Goal: Information Seeking & Learning: Check status

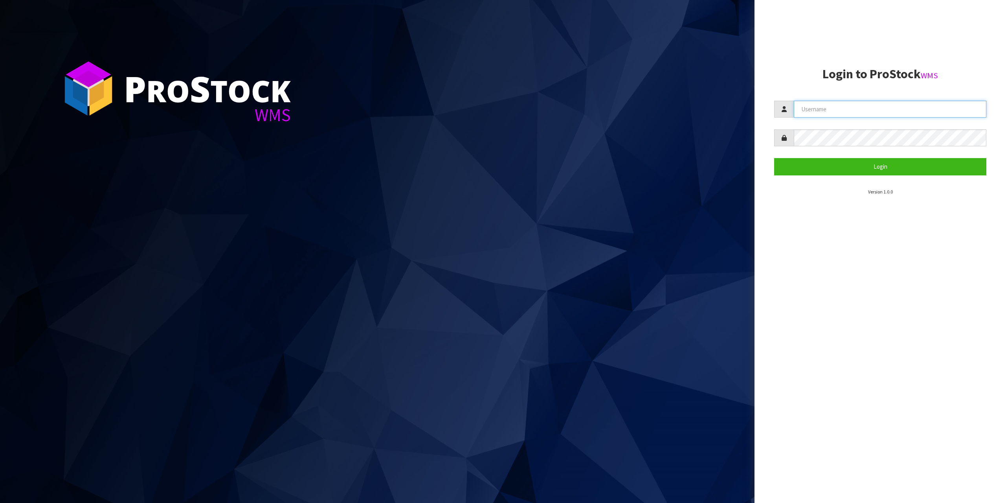
click at [841, 115] on input "text" at bounding box center [890, 109] width 193 height 17
type input "zubairmoolla"
click at [775, 158] on button "Login" at bounding box center [881, 166] width 212 height 17
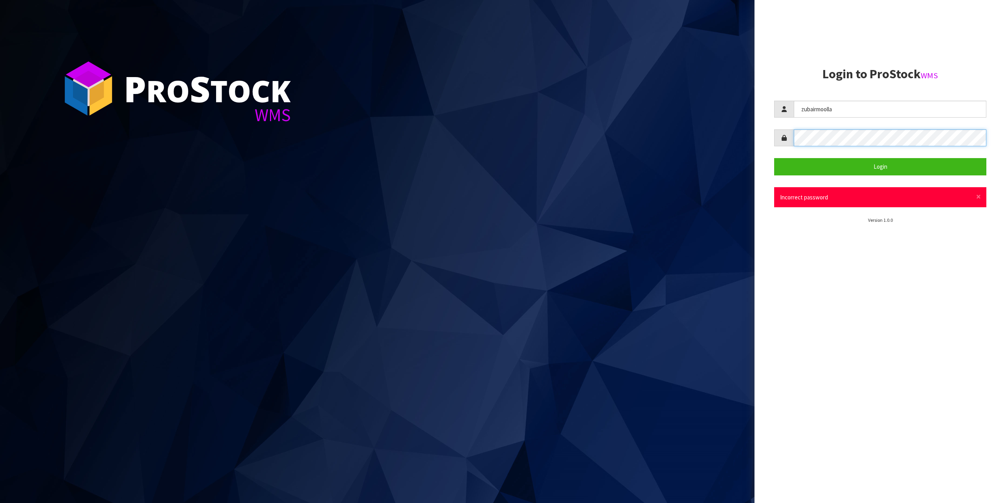
click at [775, 158] on button "Login" at bounding box center [881, 166] width 212 height 17
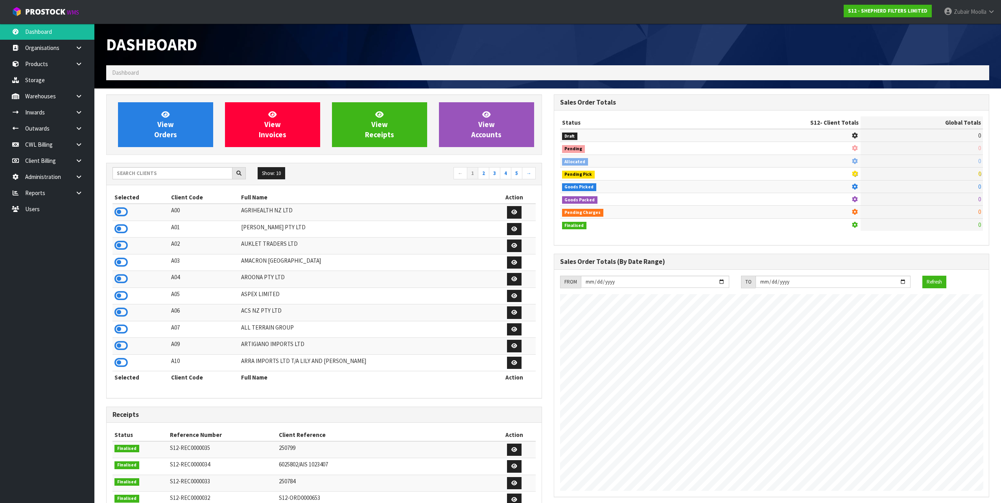
scroll to position [532, 447]
click at [142, 215] on td at bounding box center [140, 212] width 57 height 17
click at [71, 67] on link at bounding box center [81, 64] width 25 height 16
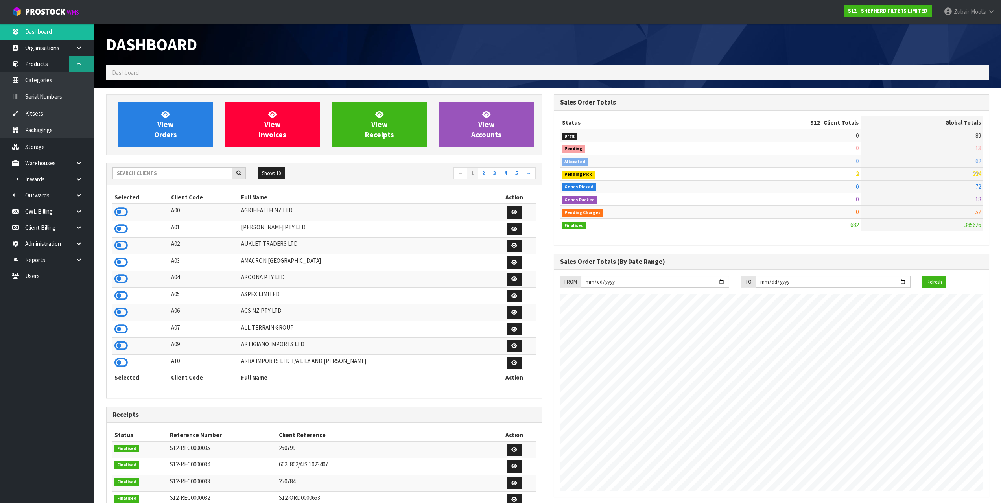
click at [71, 67] on link at bounding box center [81, 64] width 25 height 16
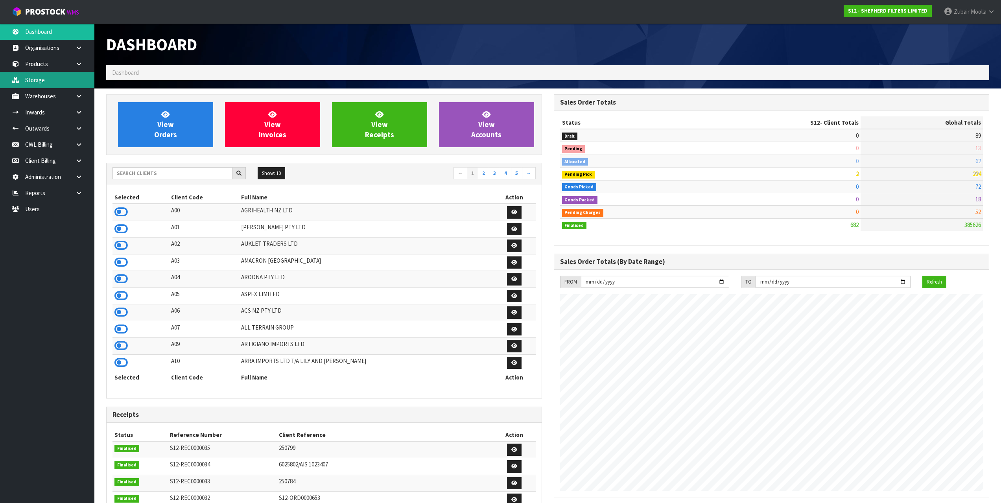
click at [70, 81] on link "Storage" at bounding box center [47, 80] width 94 height 16
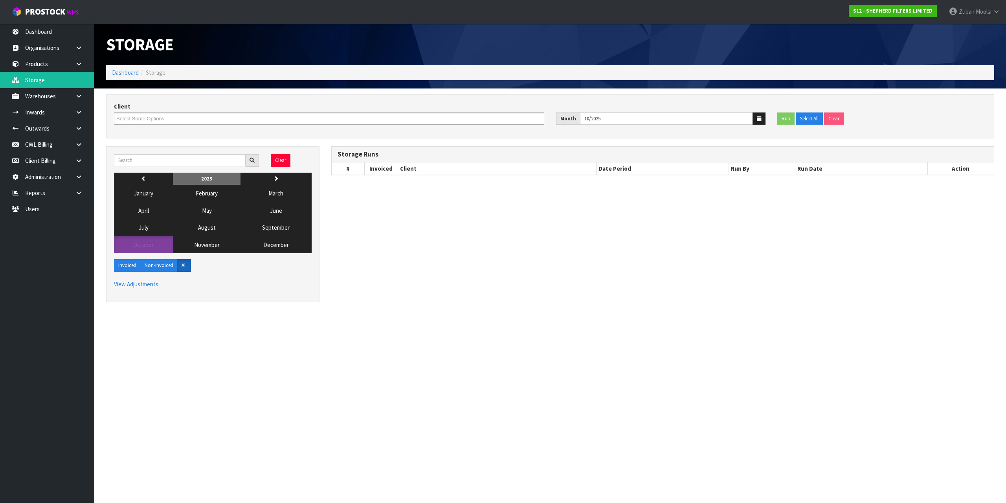
click at [372, 57] on div "Storage" at bounding box center [325, 45] width 450 height 42
click at [180, 158] on input "text" at bounding box center [180, 160] width 132 height 12
click at [161, 162] on input "text" at bounding box center [180, 160] width 132 height 12
type input "d04"
click at [265, 232] on button "September" at bounding box center [276, 227] width 71 height 17
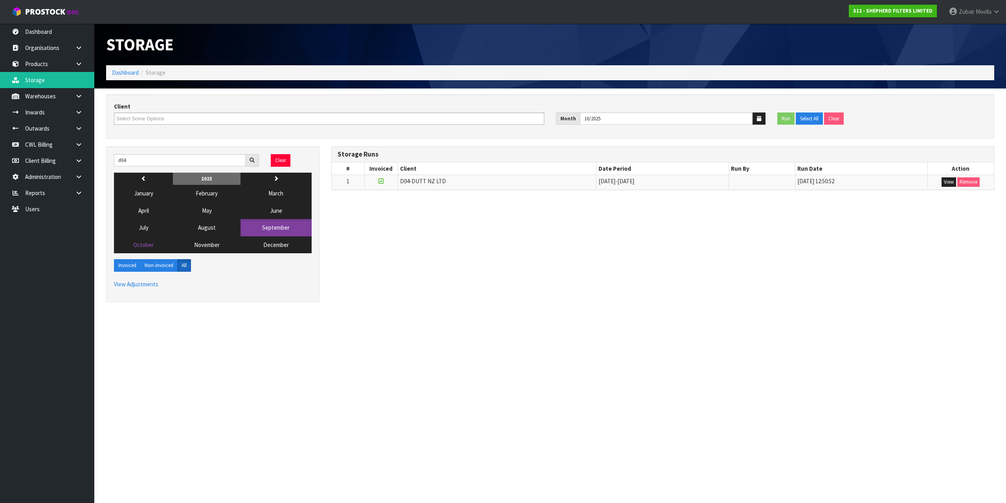
drag, startPoint x: 250, startPoint y: 340, endPoint x: 577, endPoint y: 283, distance: 331.5
click at [263, 337] on section "Storage Dashboard Storage Client A00-AGRIHEALTH NZ LTD A01-[PERSON_NAME] PTY LT…" at bounding box center [503, 251] width 1006 height 503
click at [945, 184] on button "View" at bounding box center [949, 181] width 15 height 9
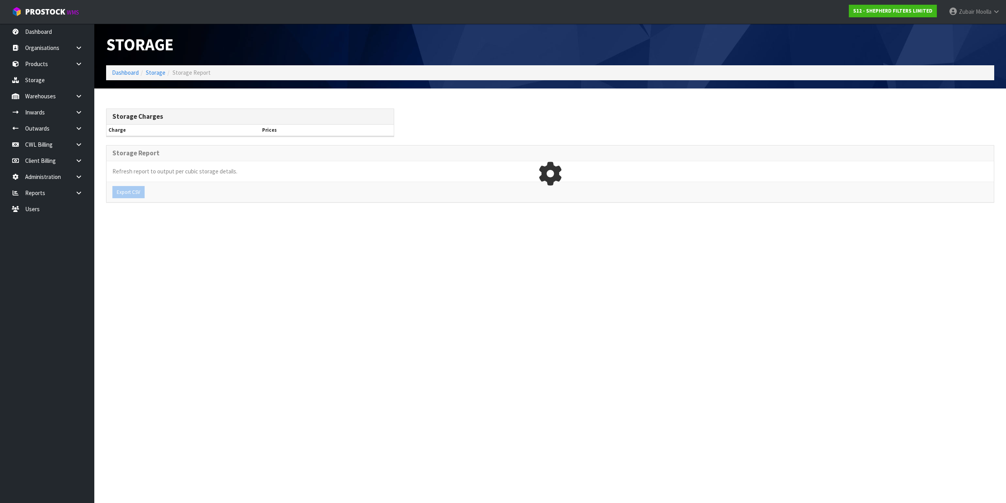
click at [947, 232] on section "Storage Dashboard Storage Storage Report Storage Charges Charge Prices Storage …" at bounding box center [503, 251] width 1006 height 503
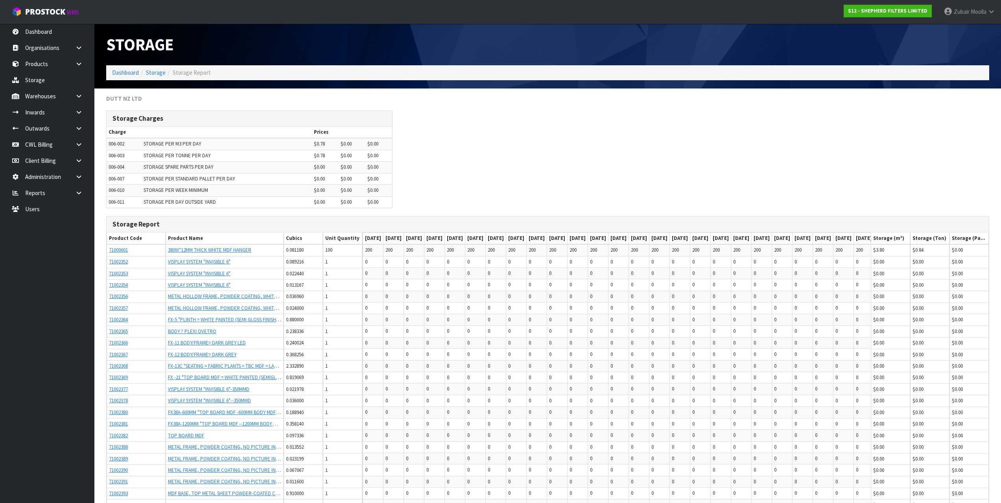
scroll to position [648, 0]
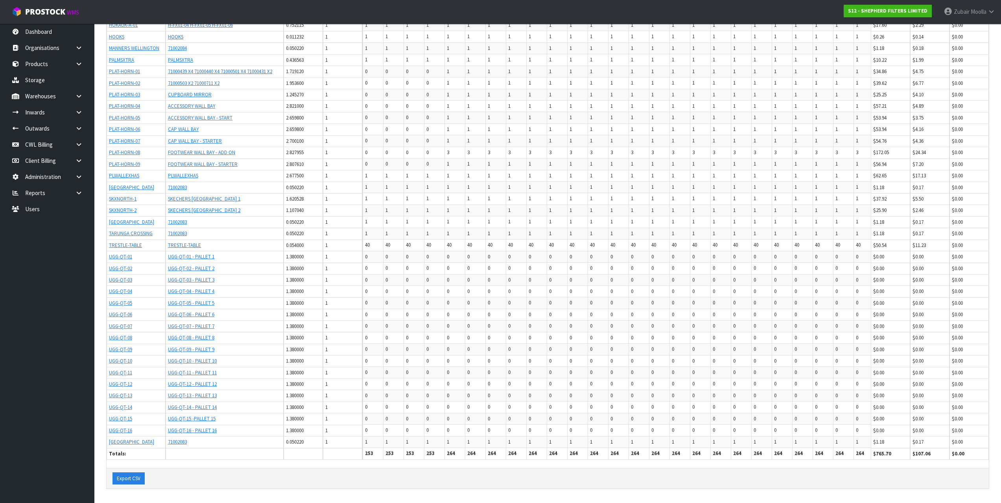
drag, startPoint x: 650, startPoint y: 165, endPoint x: 618, endPoint y: 440, distance: 277.1
click at [127, 481] on button "Export CSV" at bounding box center [128, 478] width 32 height 13
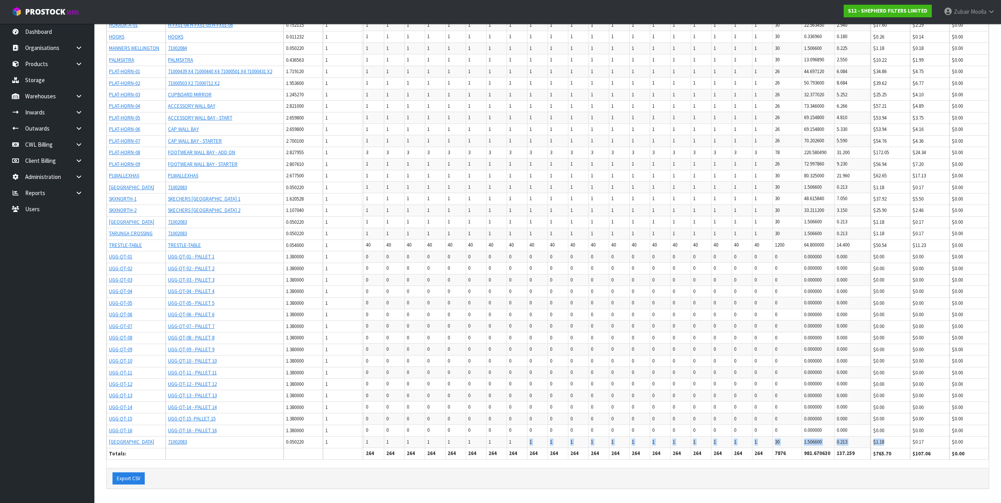
drag, startPoint x: 865, startPoint y: 439, endPoint x: 911, endPoint y: 434, distance: 45.9
click at [870, 436] on tr "[GEOGRAPHIC_DATA] 71002083 0.050220 1 1 1 1 1 1 1 1 1 1 1 1 1 1 1 1 1 1 1 1 1 1…" at bounding box center [515, 441] width 712 height 11
drag, startPoint x: 582, startPoint y: 378, endPoint x: 621, endPoint y: 377, distance: 38.9
click at [893, 464] on div "Product Code Product Name Cubics Unit Quantity [DATE] [DATE] [DATE] [DATE] [DAT…" at bounding box center [548, 29] width 882 height 877
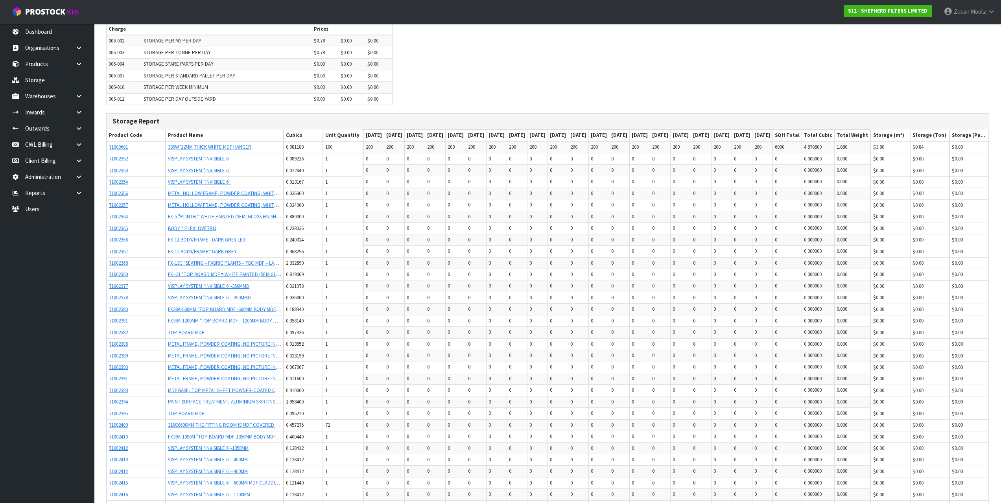
scroll to position [0, 0]
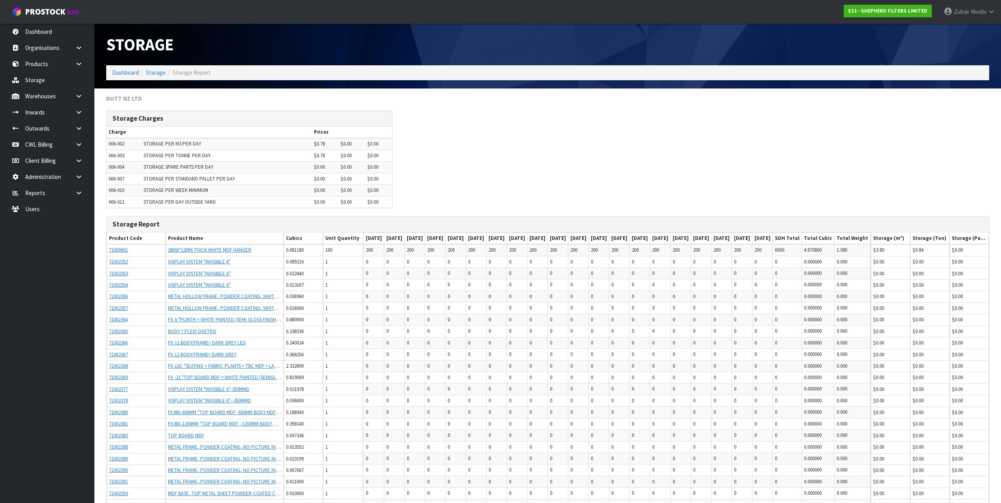
click at [893, 464] on td "$0.00" at bounding box center [889, 459] width 39 height 12
click at [506, 98] on div "DUTT NZ LTD" at bounding box center [547, 102] width 894 height 16
click at [18, 441] on ul "Dashboard Organisations Clients Consignees Carriers Products Categories Serial …" at bounding box center [47, 263] width 94 height 479
click at [292, 202] on td "STORAGE PER DAY OUTSIDE YARD" at bounding box center [227, 201] width 170 height 11
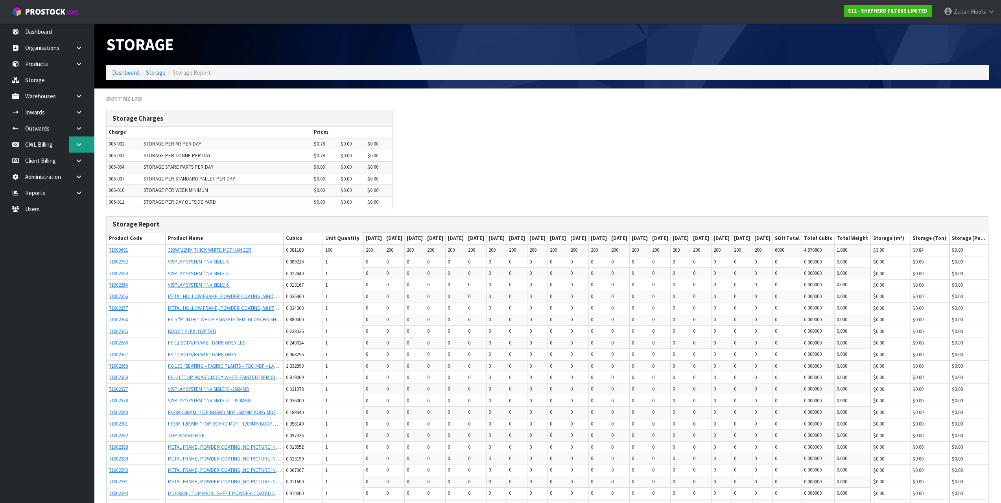
click at [78, 148] on link at bounding box center [81, 144] width 25 height 16
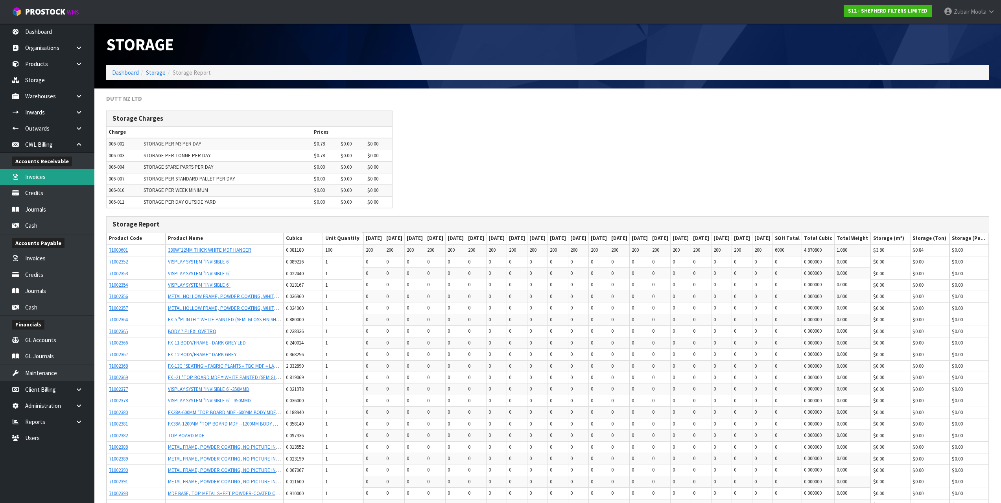
click at [55, 178] on link "Invoices" at bounding box center [47, 177] width 94 height 16
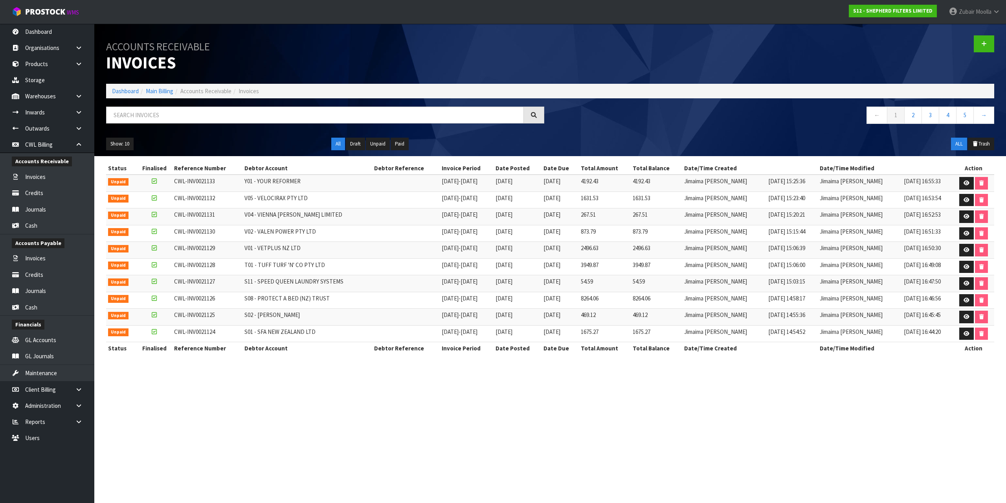
click at [361, 100] on div "Accounts Receivable Invoices Dashboard Main Billing Accounts Receivable Invoice…" at bounding box center [550, 90] width 900 height 132
click at [367, 120] on input "text" at bounding box center [315, 115] width 418 height 17
click at [361, 368] on section "Status Finalised Reference Number Debtor Account Debtor Reference Invoice Perio…" at bounding box center [550, 262] width 912 height 213
click at [115, 405] on section "Accounts Receivable Invoices Dashboard Main Billing Accounts Receivable Invoice…" at bounding box center [503, 251] width 1006 height 503
click at [1001, 147] on header "Accounts Receivable Invoices Dashboard Main Billing Accounts Receivable Invoice…" at bounding box center [550, 90] width 912 height 132
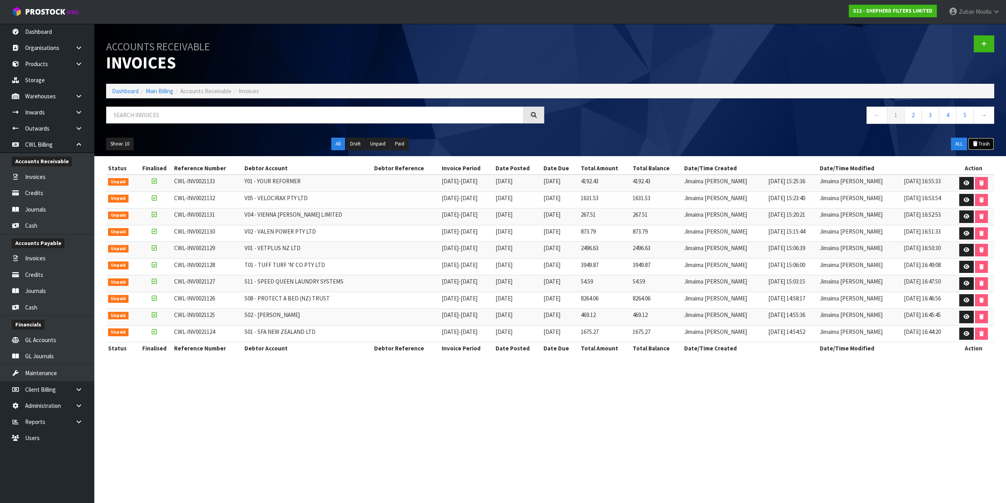
click at [979, 146] on button "Trash" at bounding box center [981, 144] width 26 height 13
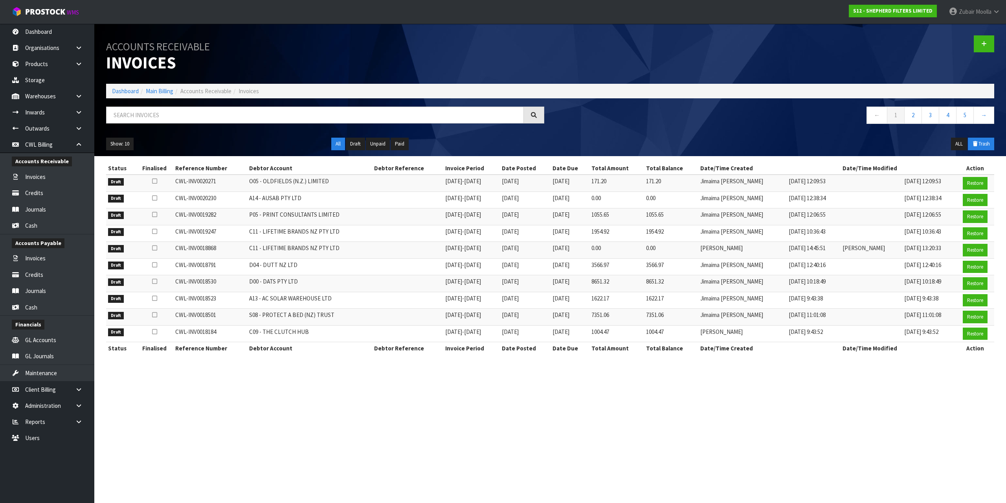
click at [223, 149] on ul "Show: 10 5 10 25 50" at bounding box center [212, 144] width 213 height 13
click at [196, 44] on small "Accounts Receivable" at bounding box center [158, 46] width 104 height 13
drag, startPoint x: 107, startPoint y: 43, endPoint x: 283, endPoint y: 65, distance: 177.9
click at [283, 65] on h1 "Accounts Receivable Invoices" at bounding box center [325, 53] width 438 height 37
click at [59, 85] on link "Storage" at bounding box center [47, 80] width 94 height 16
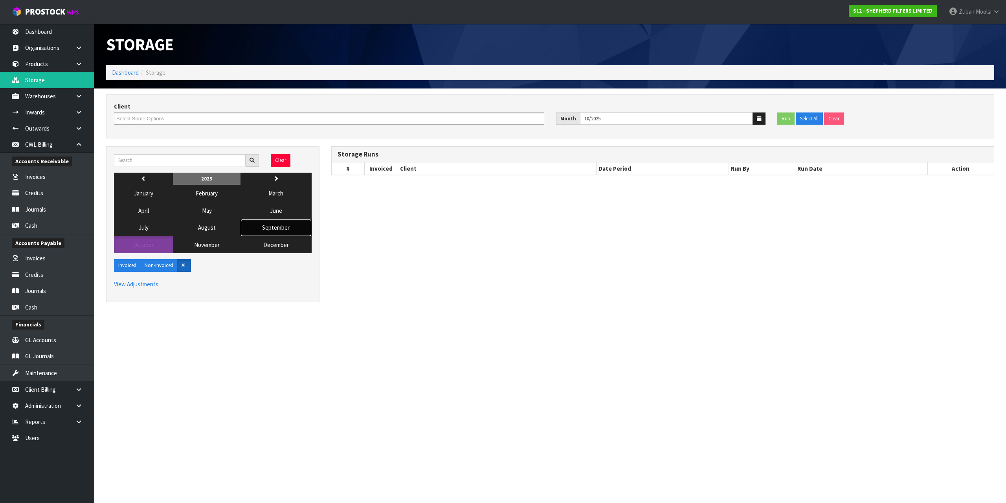
click at [297, 228] on button "September" at bounding box center [276, 227] width 71 height 17
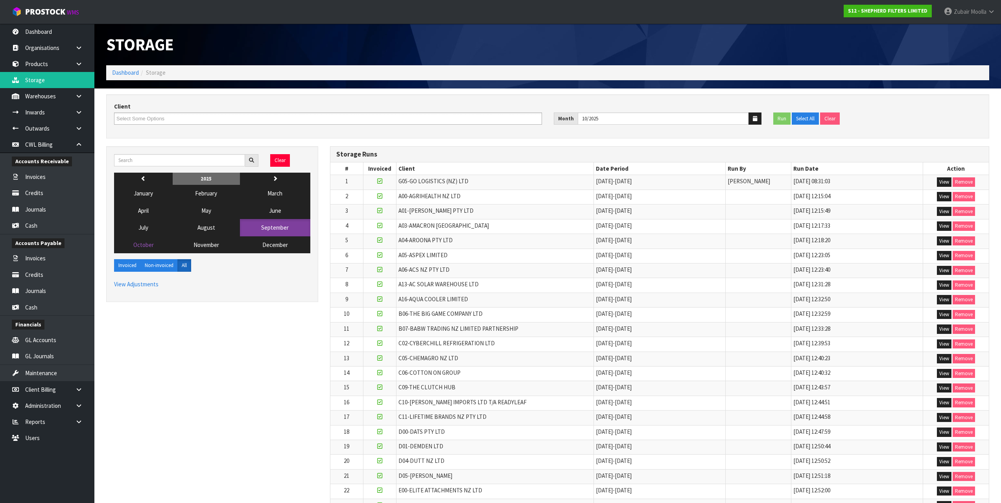
drag, startPoint x: 676, startPoint y: 430, endPoint x: 642, endPoint y: 469, distance: 52.1
click at [488, 189] on td "G05-GO LOGISTICS (NZ) LTD" at bounding box center [494, 182] width 197 height 15
drag, startPoint x: 400, startPoint y: 179, endPoint x: 906, endPoint y: 408, distance: 555.3
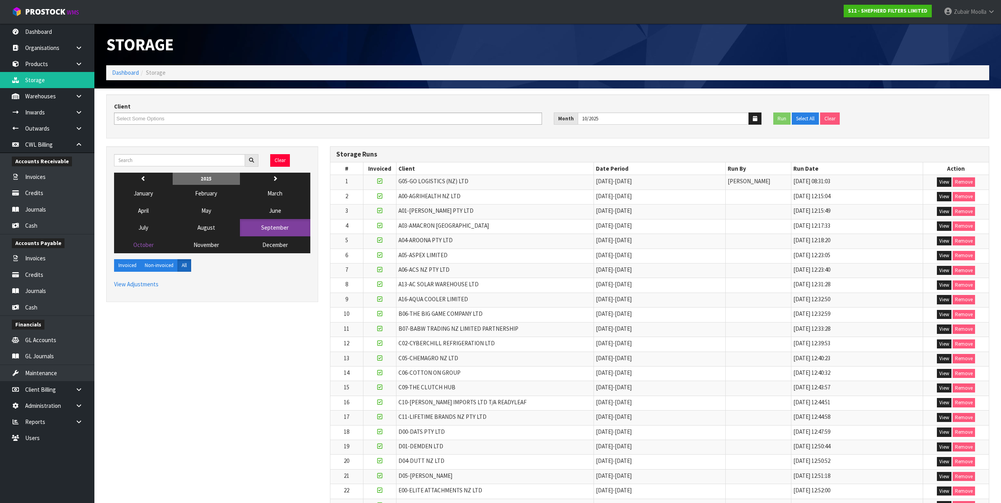
click at [897, 404] on td "[DATE] 12:44:51" at bounding box center [857, 403] width 132 height 15
drag, startPoint x: 785, startPoint y: 378, endPoint x: 344, endPoint y: 172, distance: 487.0
click at [499, 160] on div "Storage Runs" at bounding box center [659, 155] width 658 height 16
click at [578, 63] on div "Storage" at bounding box center [547, 45] width 894 height 42
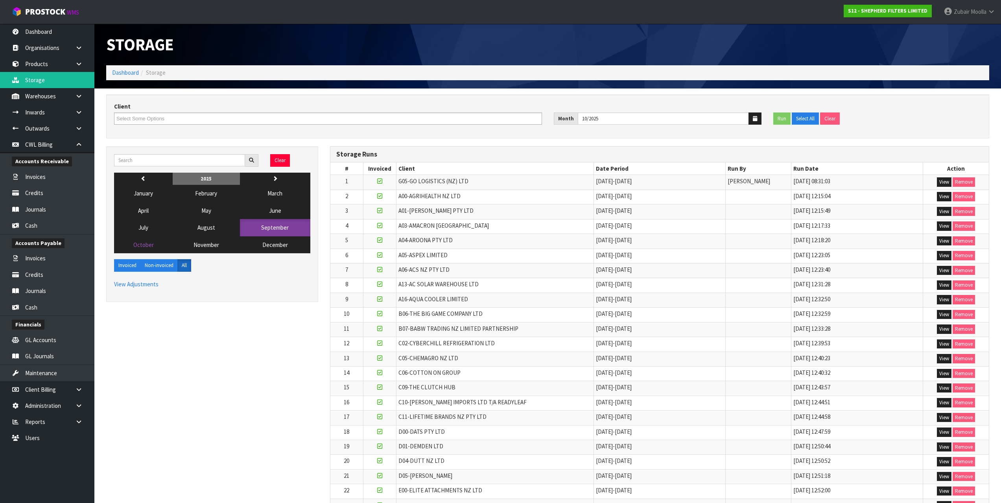
click at [578, 63] on div "Storage" at bounding box center [547, 45] width 894 height 42
click at [421, 373] on span "C06-COTTON ON GROUP" at bounding box center [429, 372] width 62 height 7
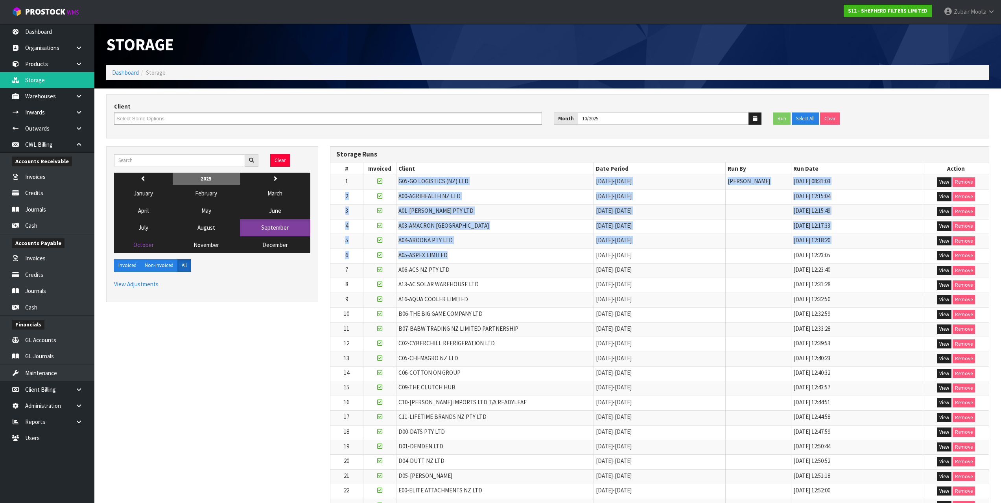
drag, startPoint x: 393, startPoint y: 177, endPoint x: 468, endPoint y: 259, distance: 111.6
click at [468, 259] on td "A05-ASPEX LIMITED" at bounding box center [494, 255] width 197 height 15
drag, startPoint x: 468, startPoint y: 259, endPoint x: 338, endPoint y: 171, distance: 157.2
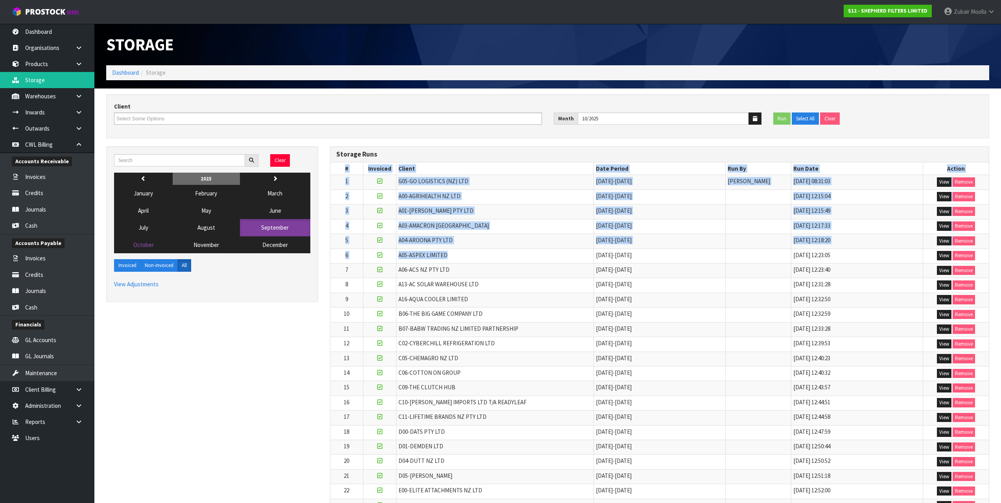
click at [338, 171] on th "#" at bounding box center [346, 168] width 33 height 13
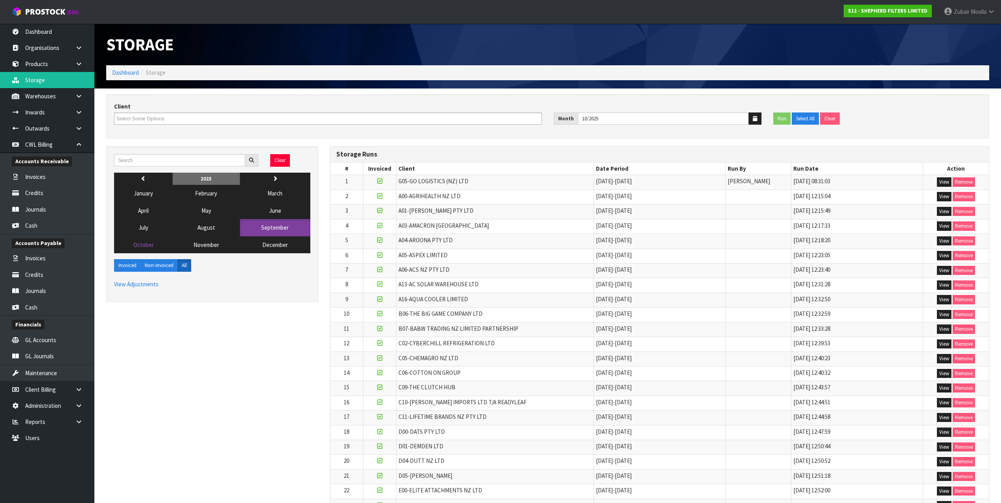
drag, startPoint x: 342, startPoint y: 169, endPoint x: 864, endPoint y: 240, distance: 526.9
click at [864, 240] on td "[DATE] 12:18:20" at bounding box center [857, 241] width 132 height 15
drag, startPoint x: 543, startPoint y: 190, endPoint x: 328, endPoint y: 167, distance: 215.5
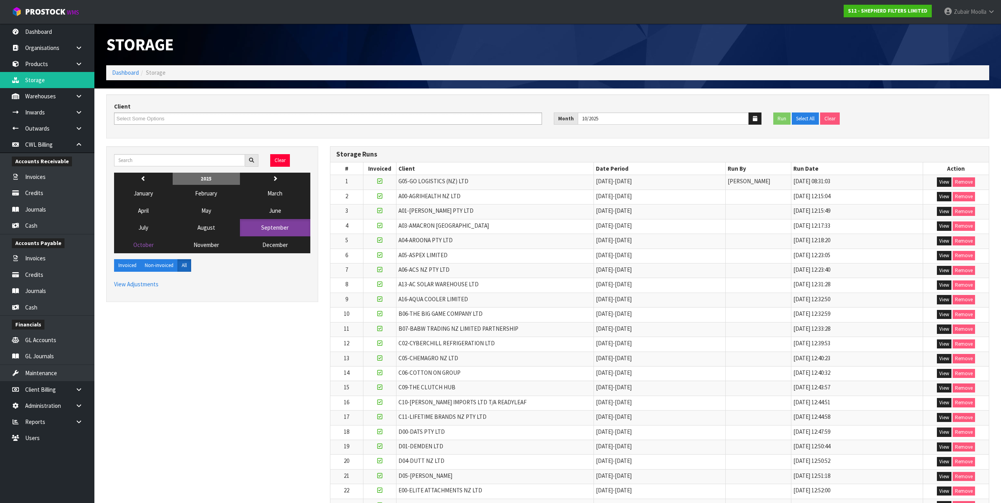
click at [563, 167] on th "Client" at bounding box center [494, 168] width 197 height 13
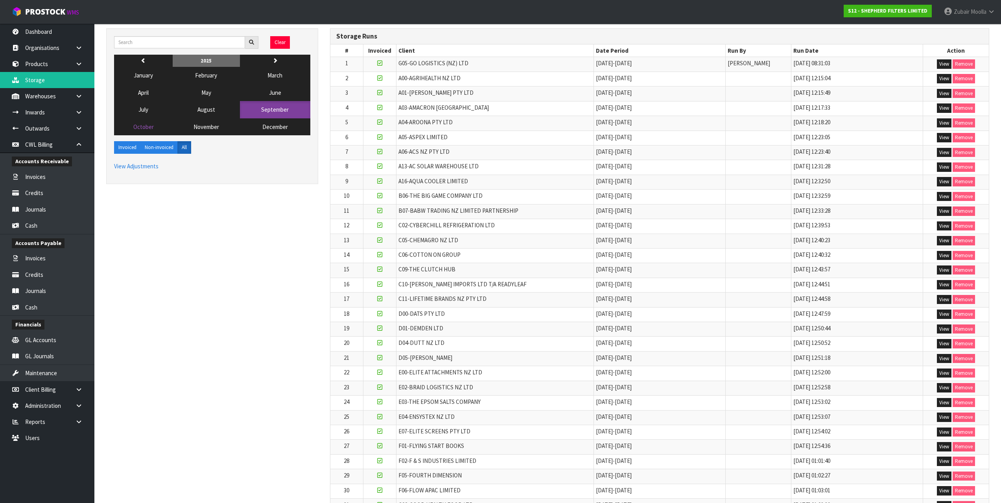
scroll to position [687, 0]
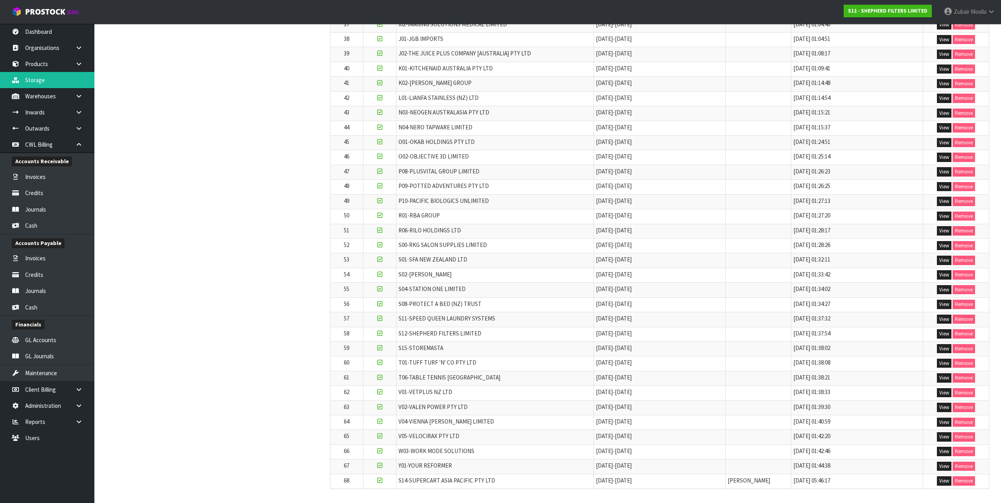
drag, startPoint x: 618, startPoint y: 228, endPoint x: 690, endPoint y: 496, distance: 277.8
click at [701, 467] on td "[DATE] - [DATE]" at bounding box center [659, 466] width 132 height 15
drag, startPoint x: 701, startPoint y: 467, endPoint x: 695, endPoint y: 467, distance: 5.5
click at [700, 467] on td "[DATE] - [DATE]" at bounding box center [659, 466] width 132 height 15
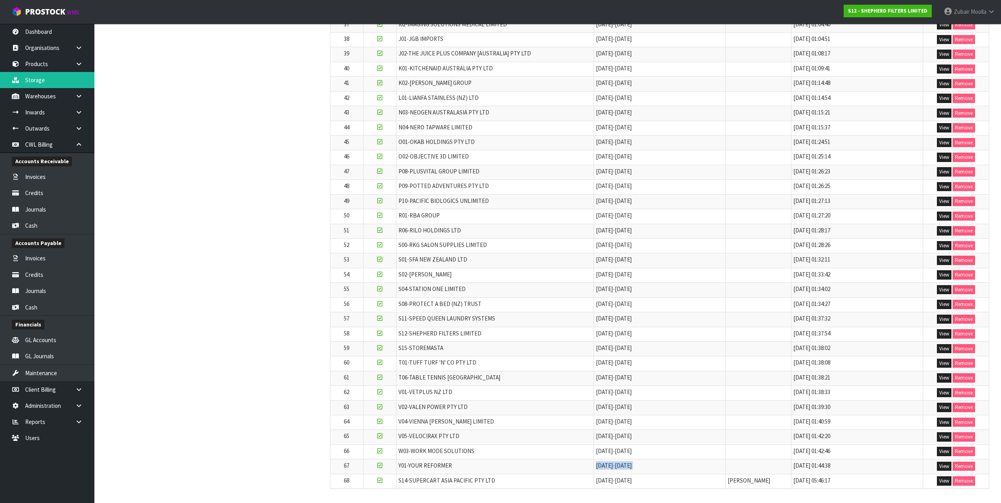
scroll to position [0, 0]
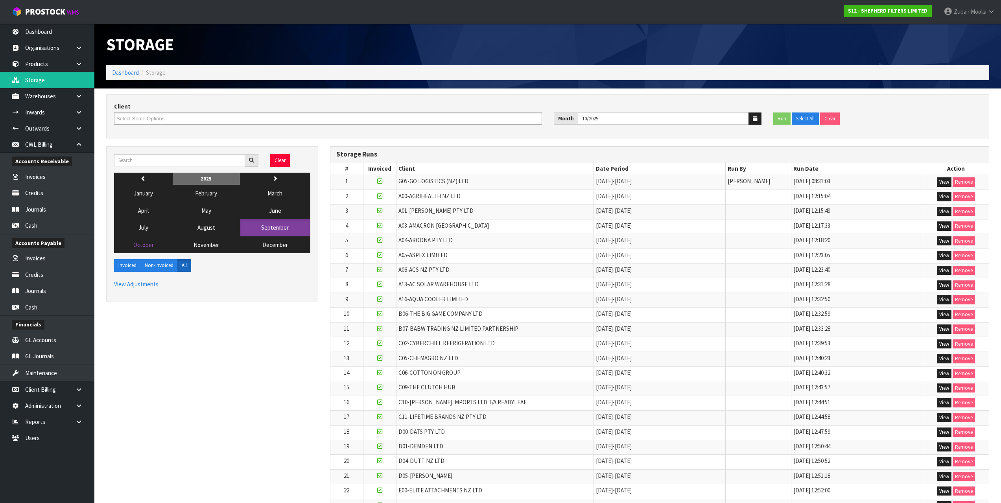
drag, startPoint x: 695, startPoint y: 467, endPoint x: 602, endPoint y: 147, distance: 332.7
click at [168, 39] on span "Storage" at bounding box center [140, 44] width 68 height 21
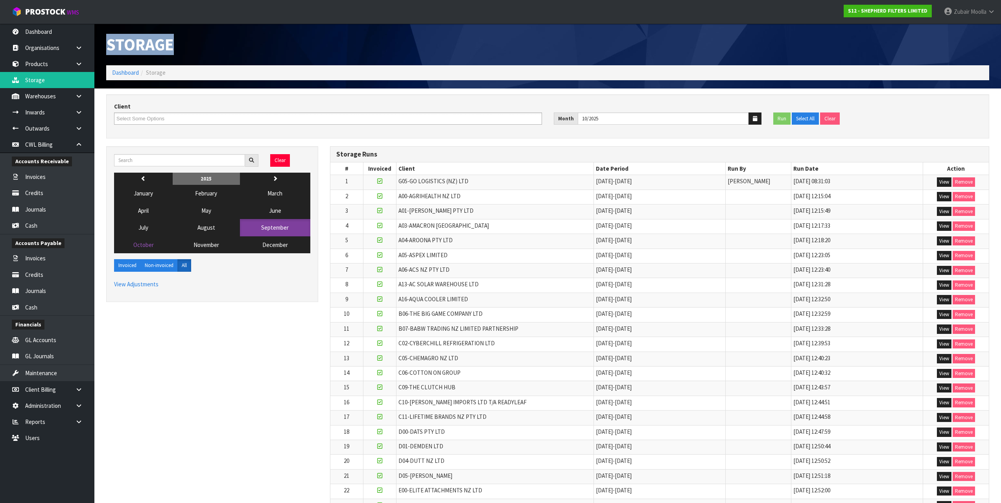
click at [168, 39] on span "Storage" at bounding box center [140, 44] width 68 height 21
drag, startPoint x: 168, startPoint y: 39, endPoint x: 179, endPoint y: 66, distance: 28.5
click at [179, 66] on div "Storage Dashboard Storage" at bounding box center [547, 56] width 894 height 65
click at [179, 66] on ol "Dashboard Storage" at bounding box center [547, 72] width 883 height 15
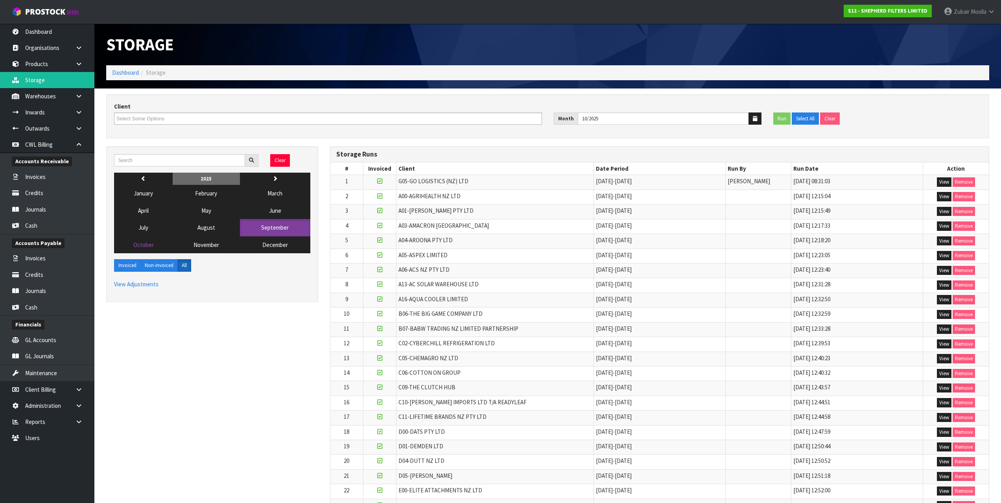
click at [681, 339] on td "[DATE] - [DATE]" at bounding box center [659, 344] width 132 height 15
click at [715, 70] on ol "Dashboard Storage" at bounding box center [547, 72] width 883 height 15
click at [420, 178] on span "G05-GO LOGISTICS (NZ) LTD" at bounding box center [433, 180] width 70 height 7
click at [419, 178] on span "G05-GO LOGISTICS (NZ) LTD" at bounding box center [433, 180] width 70 height 7
click at [77, 36] on link "Dashboard" at bounding box center [47, 32] width 94 height 16
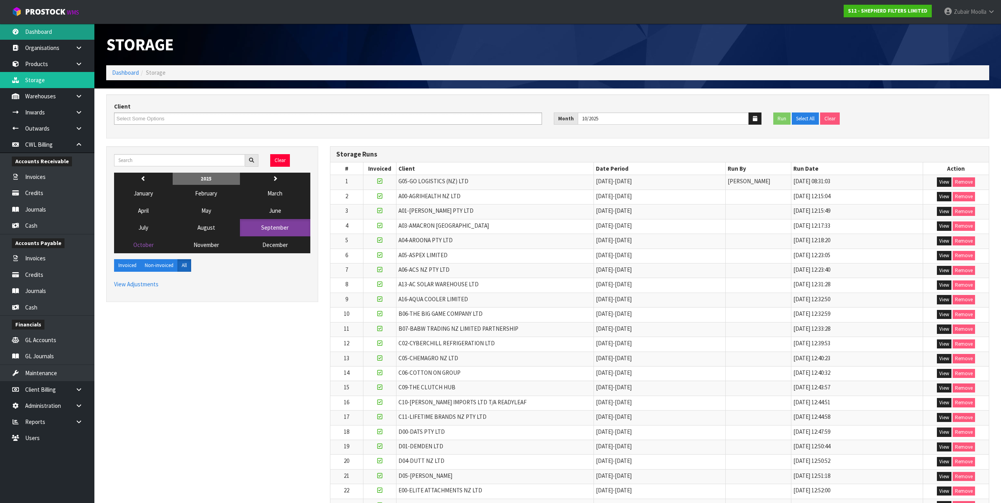
click at [77, 36] on link "Dashboard" at bounding box center [47, 32] width 94 height 16
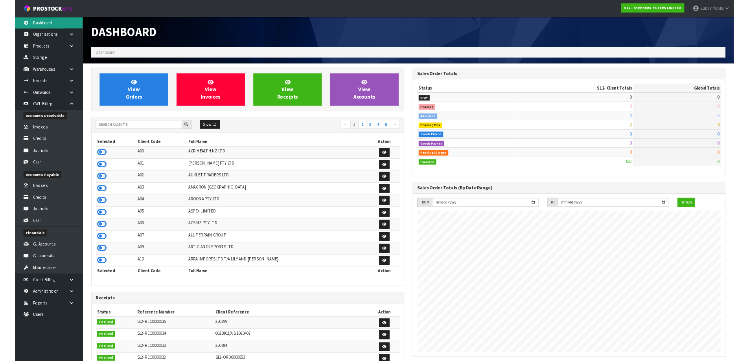
scroll to position [532, 447]
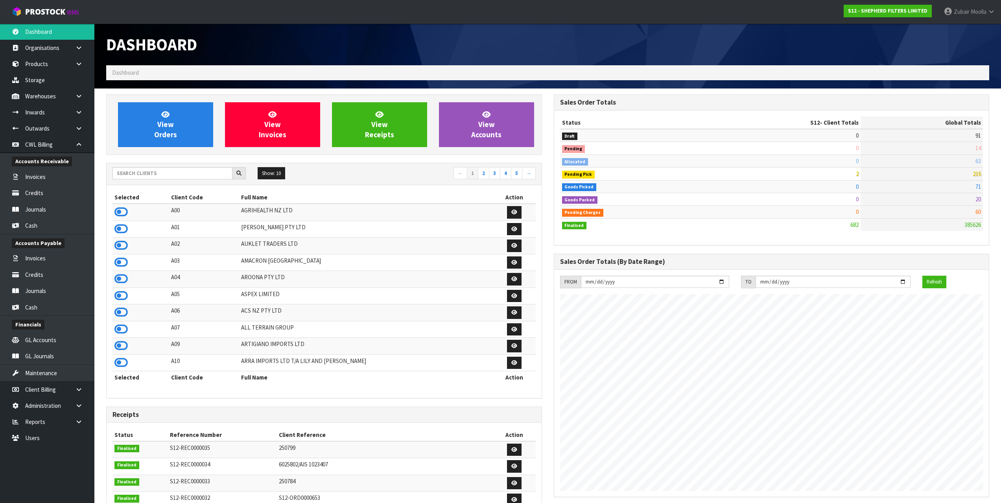
click at [277, 469] on td "6025802/AIS 1023407" at bounding box center [385, 466] width 216 height 17
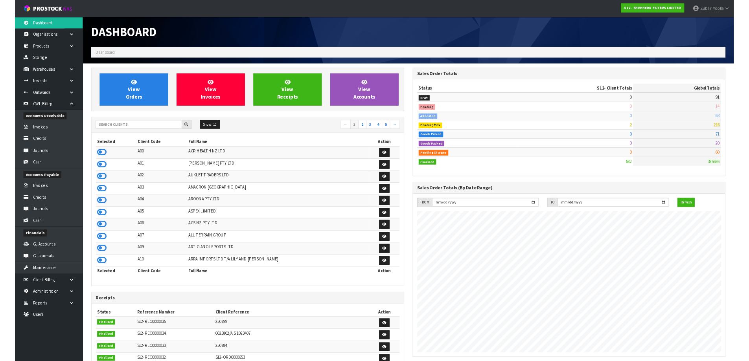
scroll to position [392629, 392840]
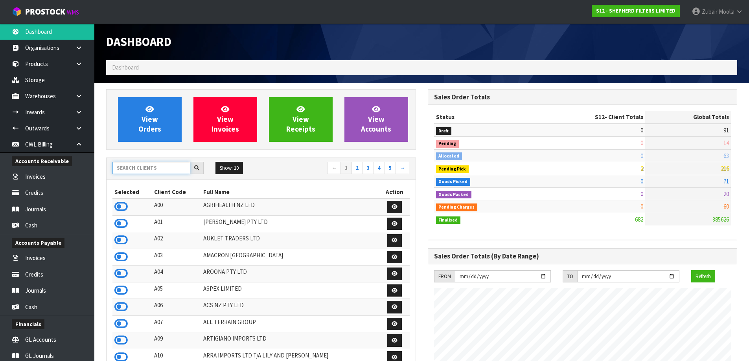
drag, startPoint x: 153, startPoint y: 173, endPoint x: 155, endPoint y: 170, distance: 4.2
click at [154, 172] on input "text" at bounding box center [151, 168] width 78 height 12
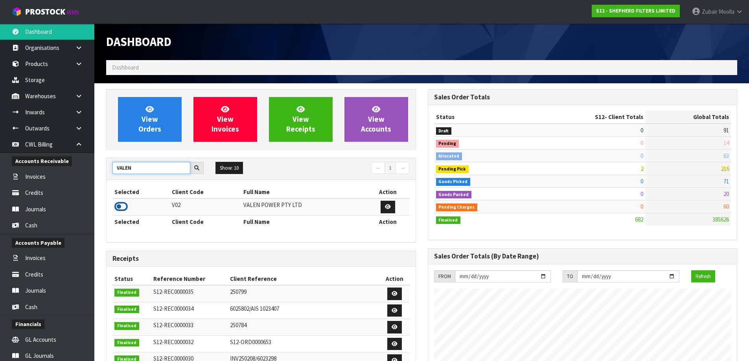
type input "VALEN"
click at [119, 208] on icon at bounding box center [120, 207] width 13 height 12
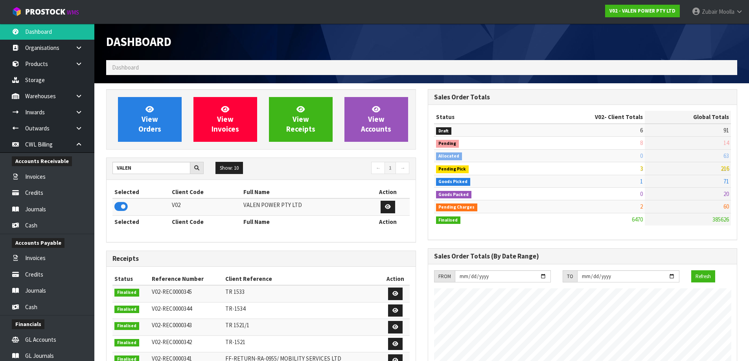
scroll to position [596, 321]
